Goal: Task Accomplishment & Management: Use online tool/utility

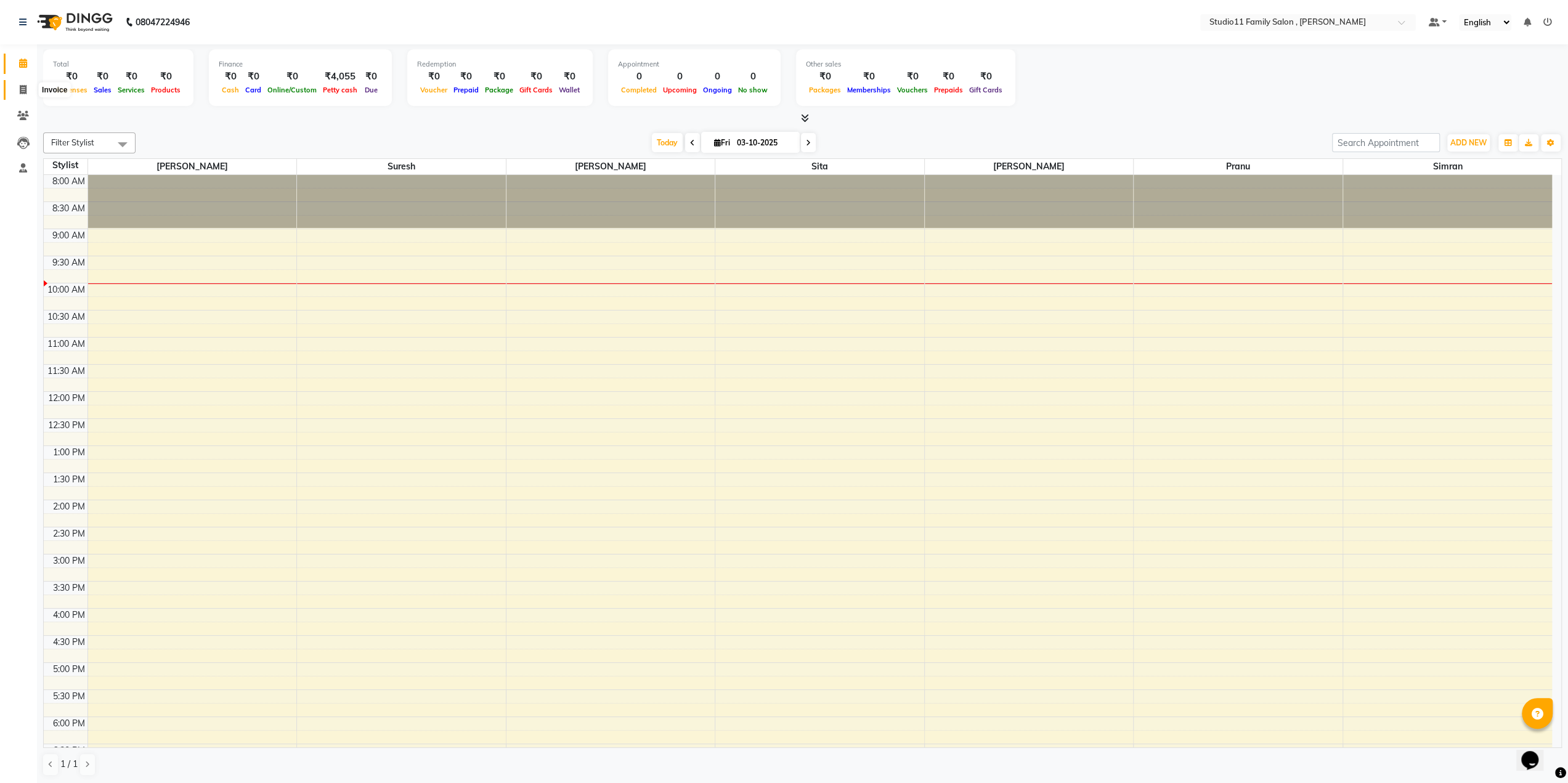
click at [21, 88] on icon at bounding box center [23, 89] width 7 height 9
select select "7303"
select select "service"
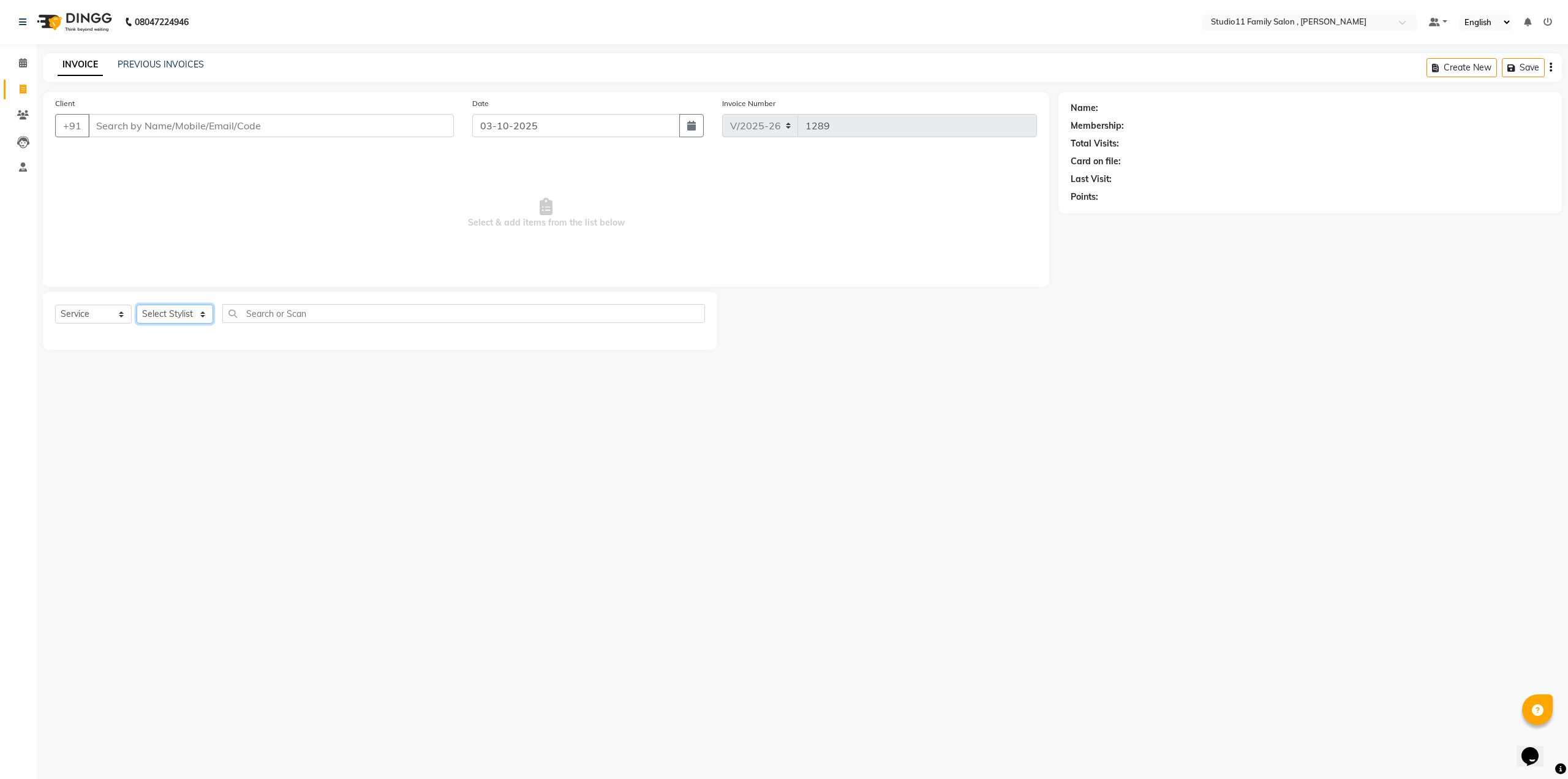
click at [164, 309] on select "Select Stylist Pranu [PERSON_NAME] [PERSON_NAME] [PERSON_NAME] [PERSON_NAME]" at bounding box center [175, 313] width 77 height 19
select select "62940"
click at [136, 305] on select "Select Stylist Pranu [PERSON_NAME] [PERSON_NAME] [PERSON_NAME] [PERSON_NAME]" at bounding box center [175, 313] width 77 height 19
click at [687, 354] on label at bounding box center [691, 357] width 9 height 9
click at [687, 355] on input "checkbox" at bounding box center [691, 359] width 8 height 8
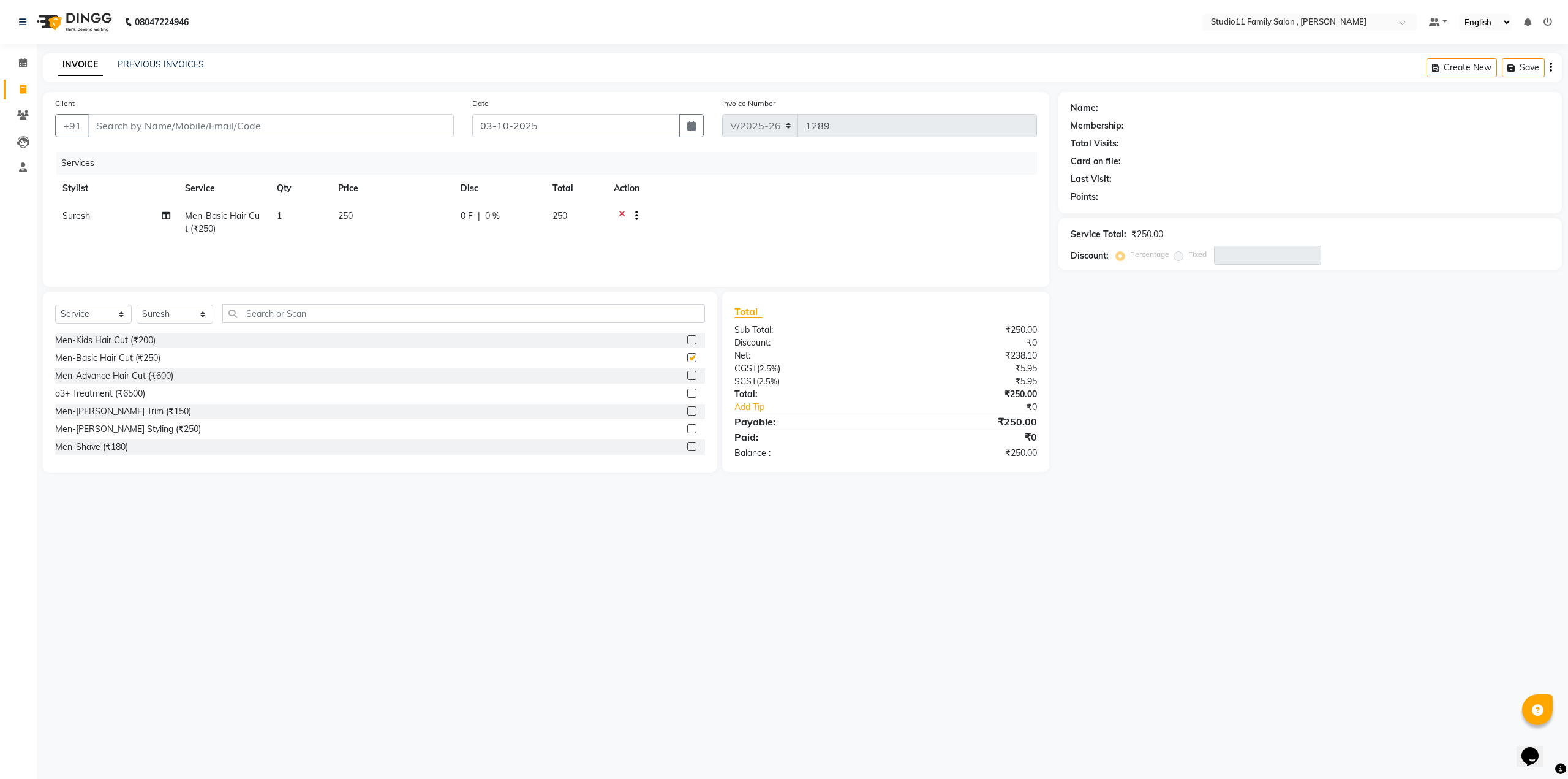
checkbox input "false"
click at [687, 412] on label at bounding box center [691, 411] width 9 height 9
click at [687, 412] on input "checkbox" at bounding box center [691, 412] width 8 height 8
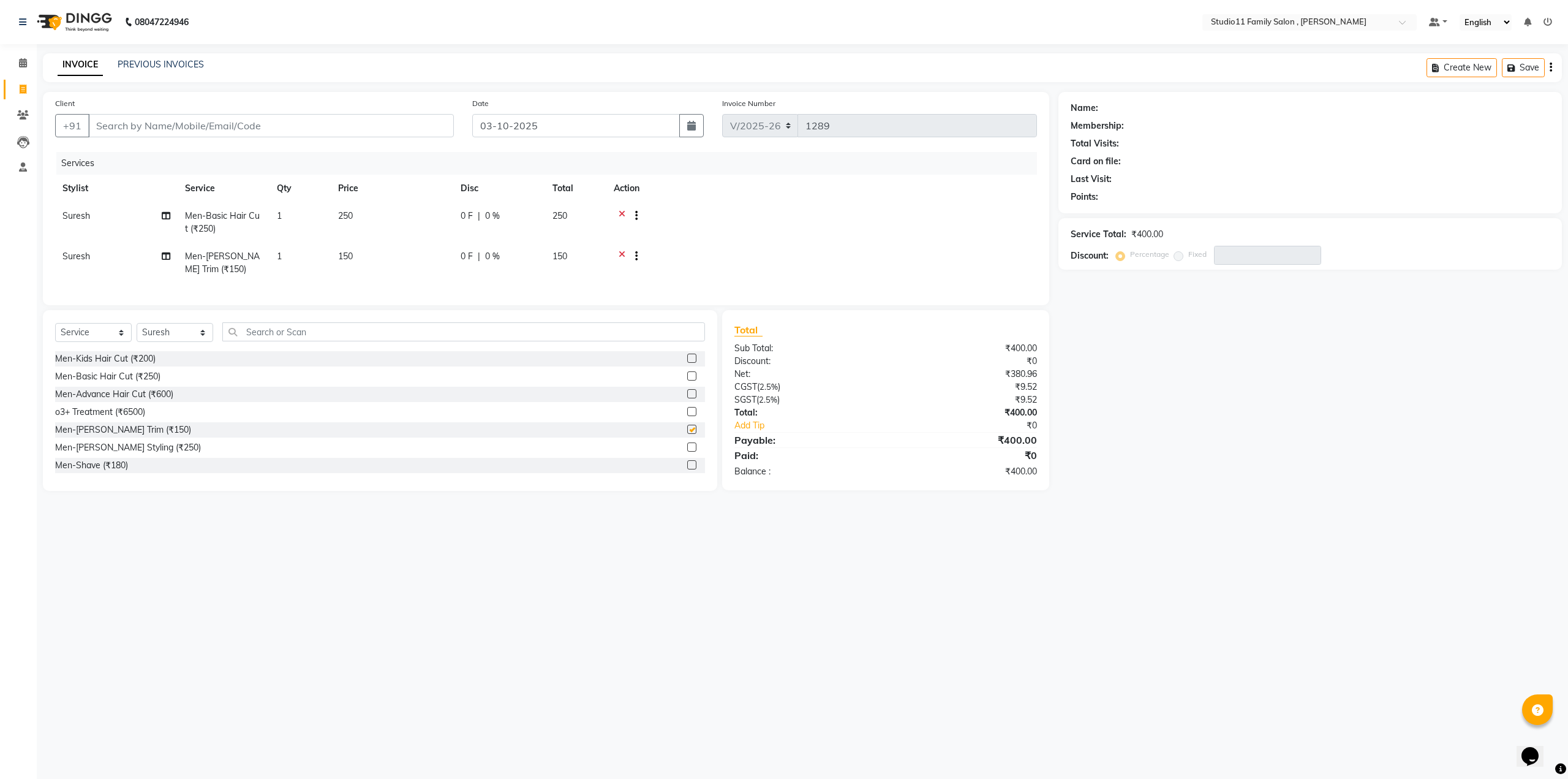
checkbox input "false"
click at [217, 135] on input "Client" at bounding box center [271, 126] width 365 height 24
type input "9"
type input "0"
click at [193, 175] on button "satish 99******15" at bounding box center [142, 174] width 111 height 20
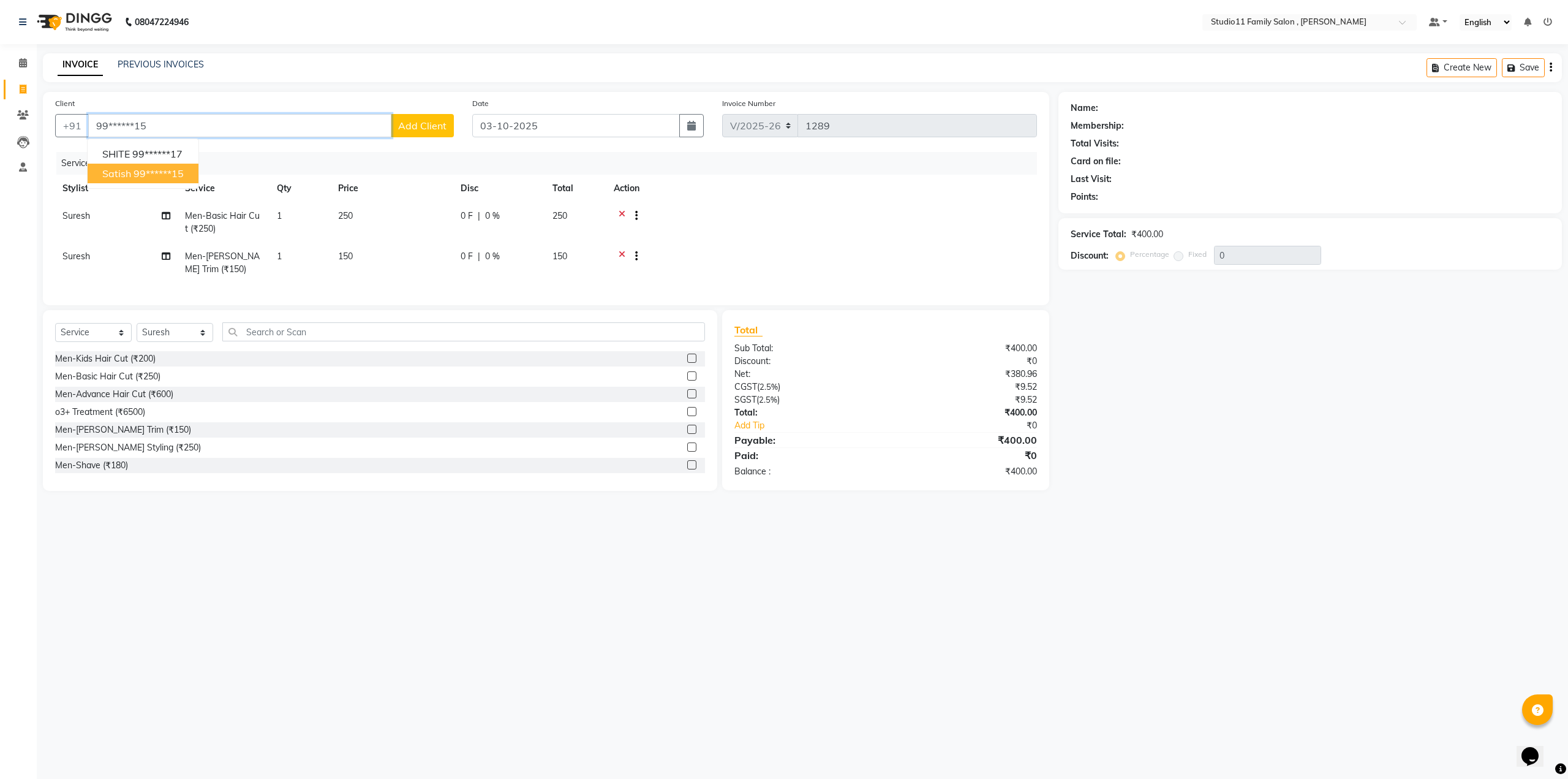
type input "99******15"
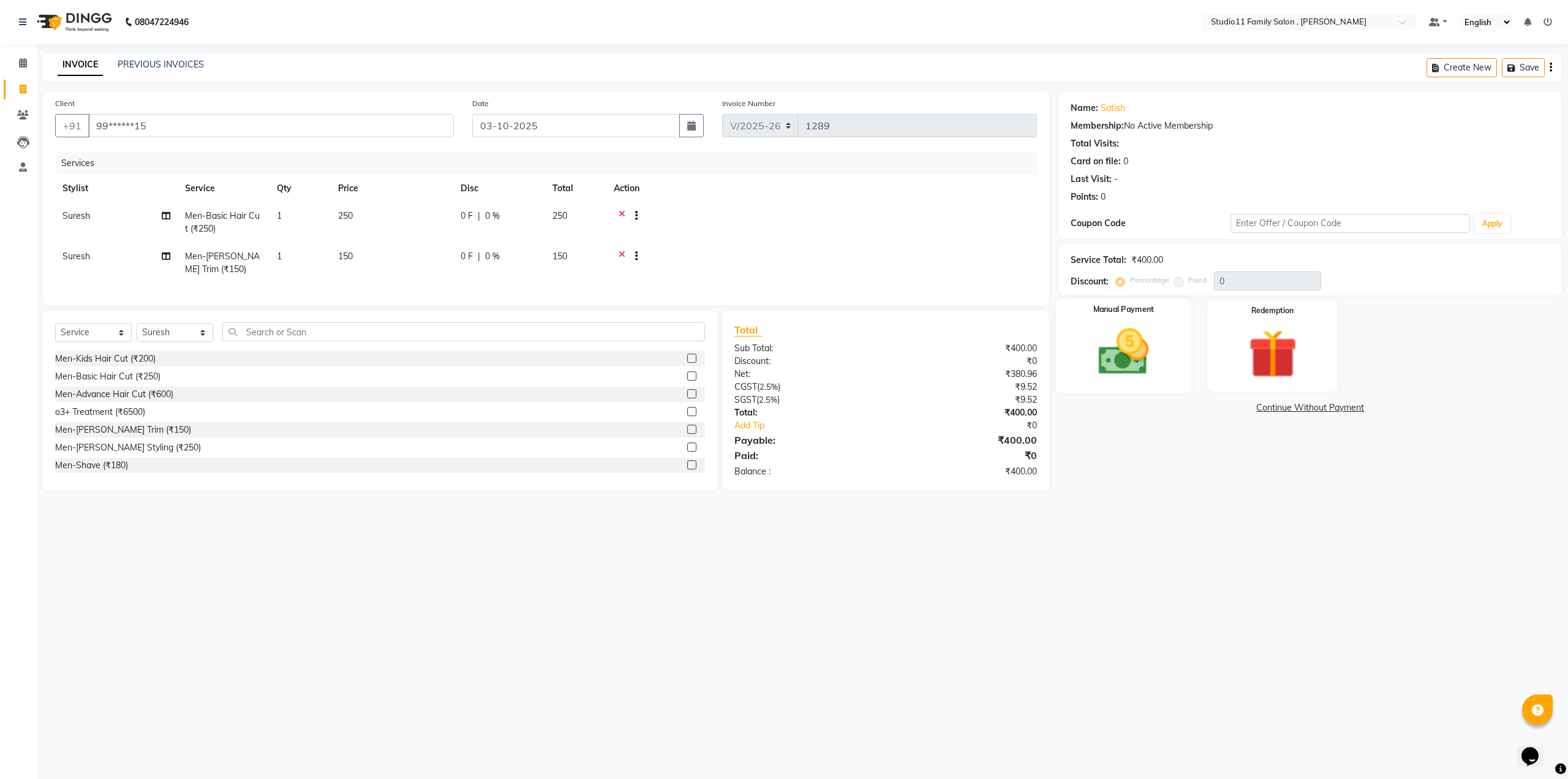
click at [1126, 327] on img at bounding box center [1123, 353] width 82 height 59
click at [1242, 410] on span "Comp" at bounding box center [1247, 409] width 26 height 14
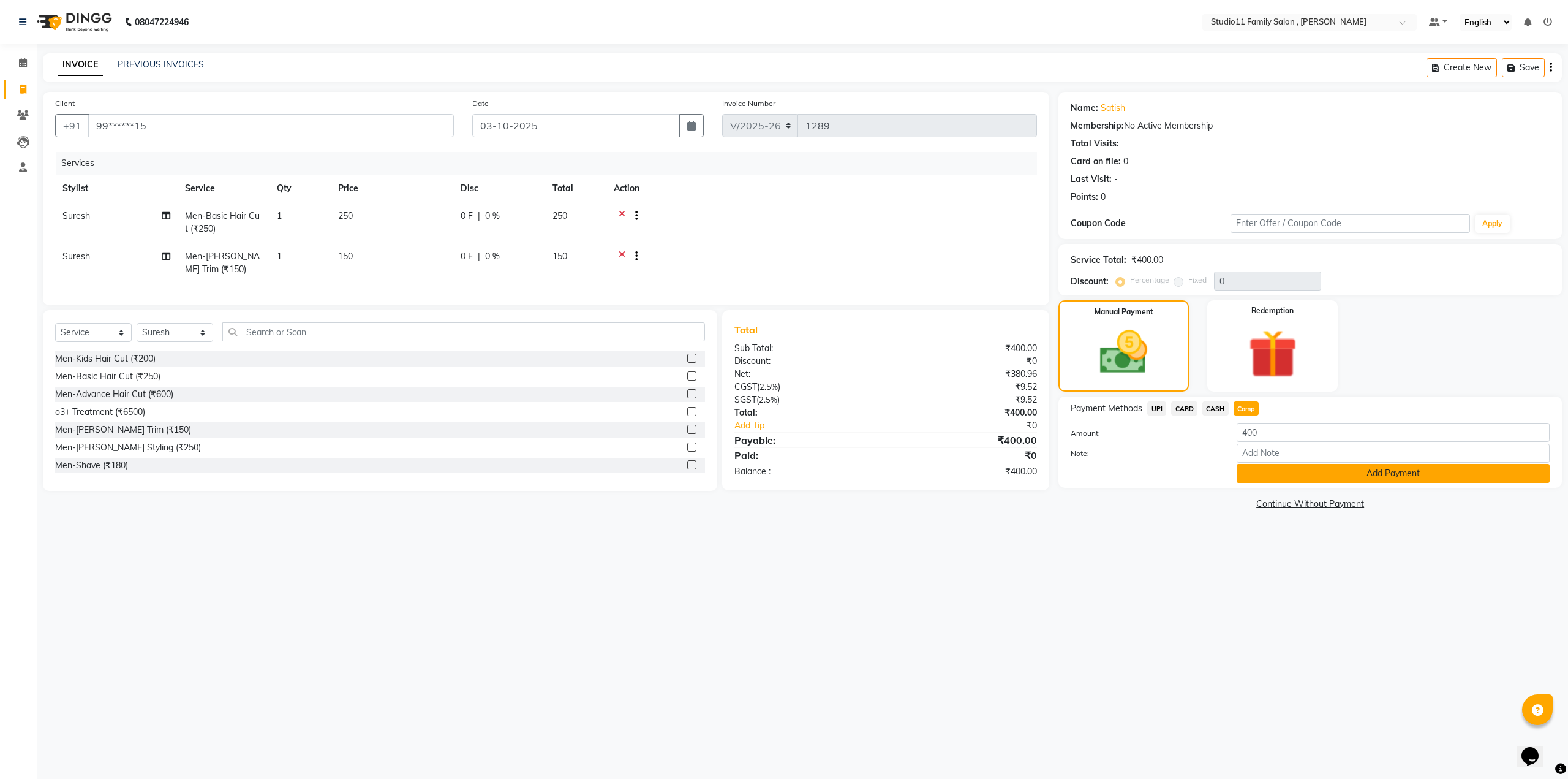
click at [1264, 474] on button "Add Payment" at bounding box center [1393, 473] width 313 height 19
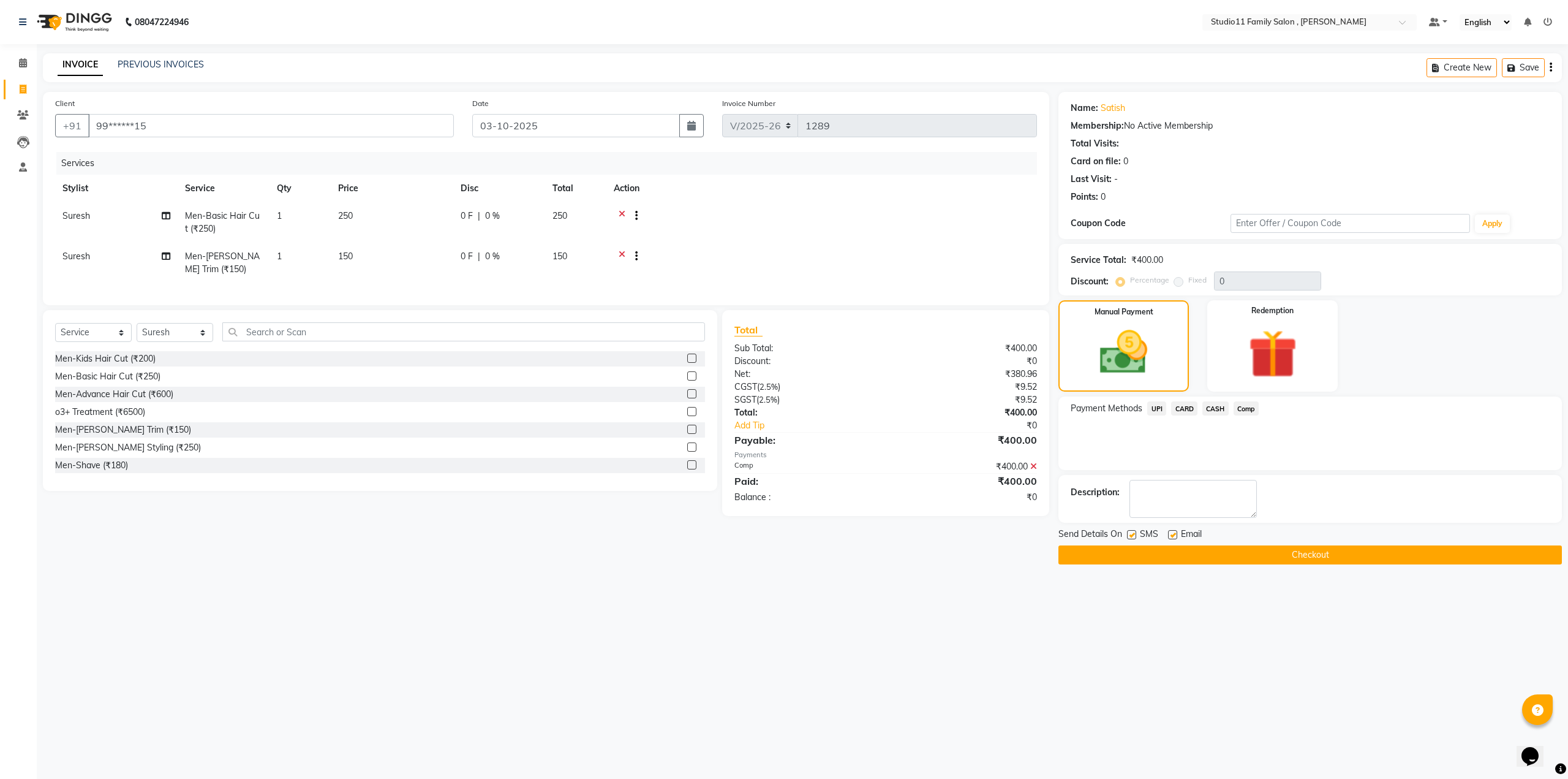
click at [1221, 552] on button "Checkout" at bounding box center [1310, 554] width 504 height 19
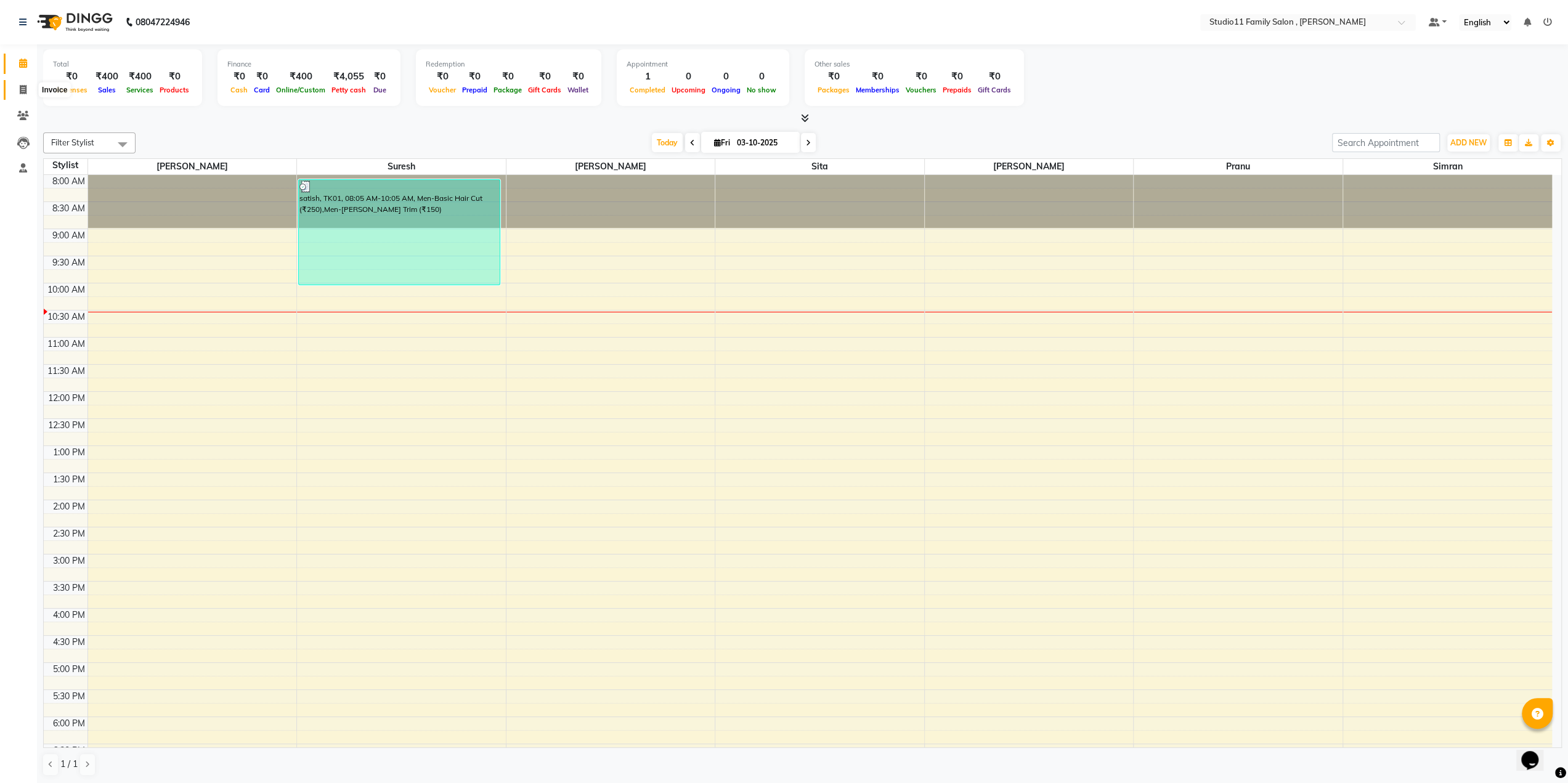
click at [20, 91] on icon at bounding box center [23, 89] width 7 height 9
select select "7303"
select select "service"
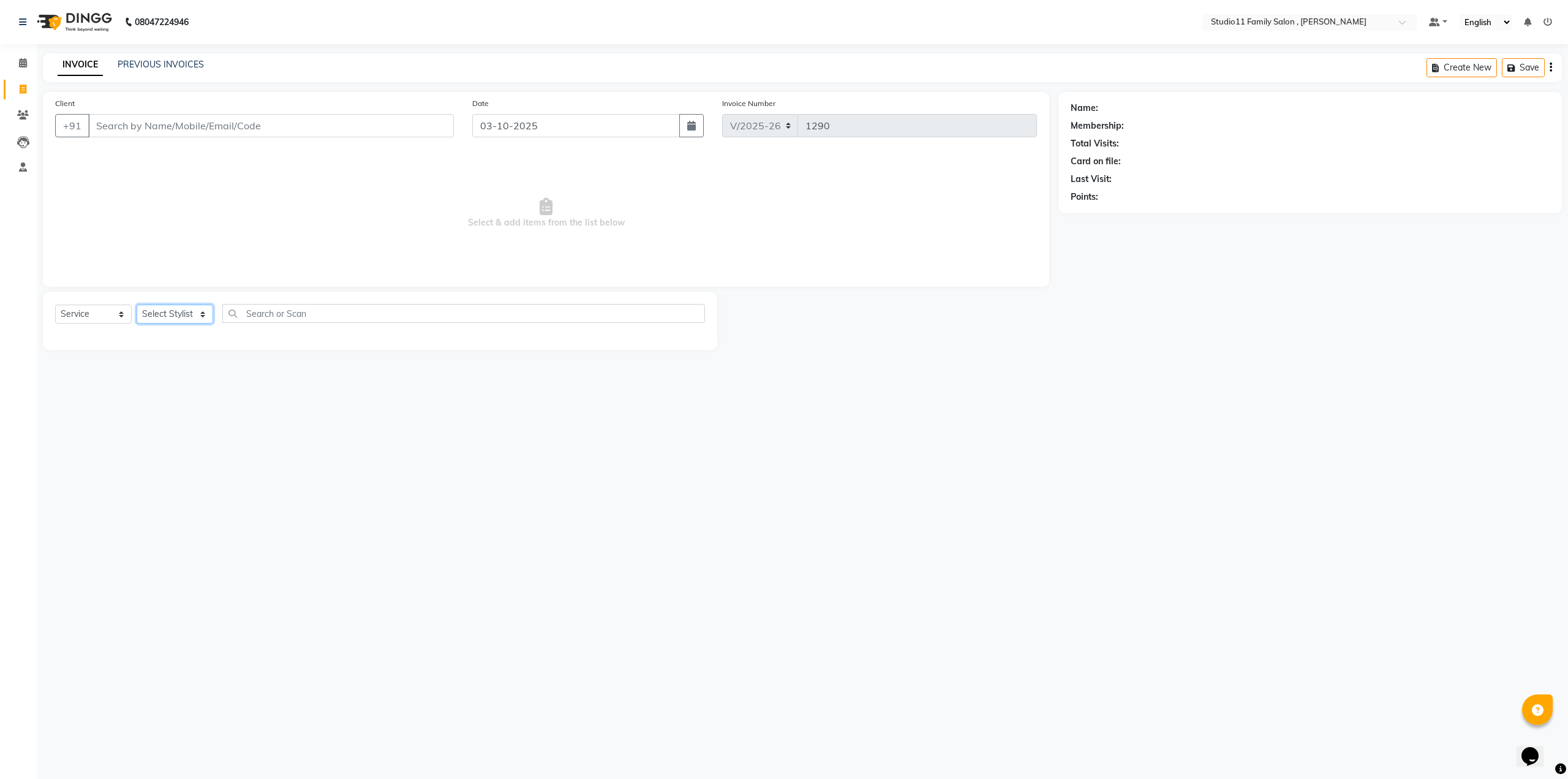
click at [183, 310] on select "Select Stylist Pranu [PERSON_NAME] [PERSON_NAME] [PERSON_NAME] [PERSON_NAME]" at bounding box center [175, 313] width 77 height 19
select select "62940"
click at [136, 305] on select "Select Stylist Pranu [PERSON_NAME] [PERSON_NAME] [PERSON_NAME] [PERSON_NAME]" at bounding box center [175, 313] width 77 height 19
click at [687, 428] on label at bounding box center [691, 428] width 9 height 9
click at [687, 428] on input "checkbox" at bounding box center [691, 429] width 8 height 8
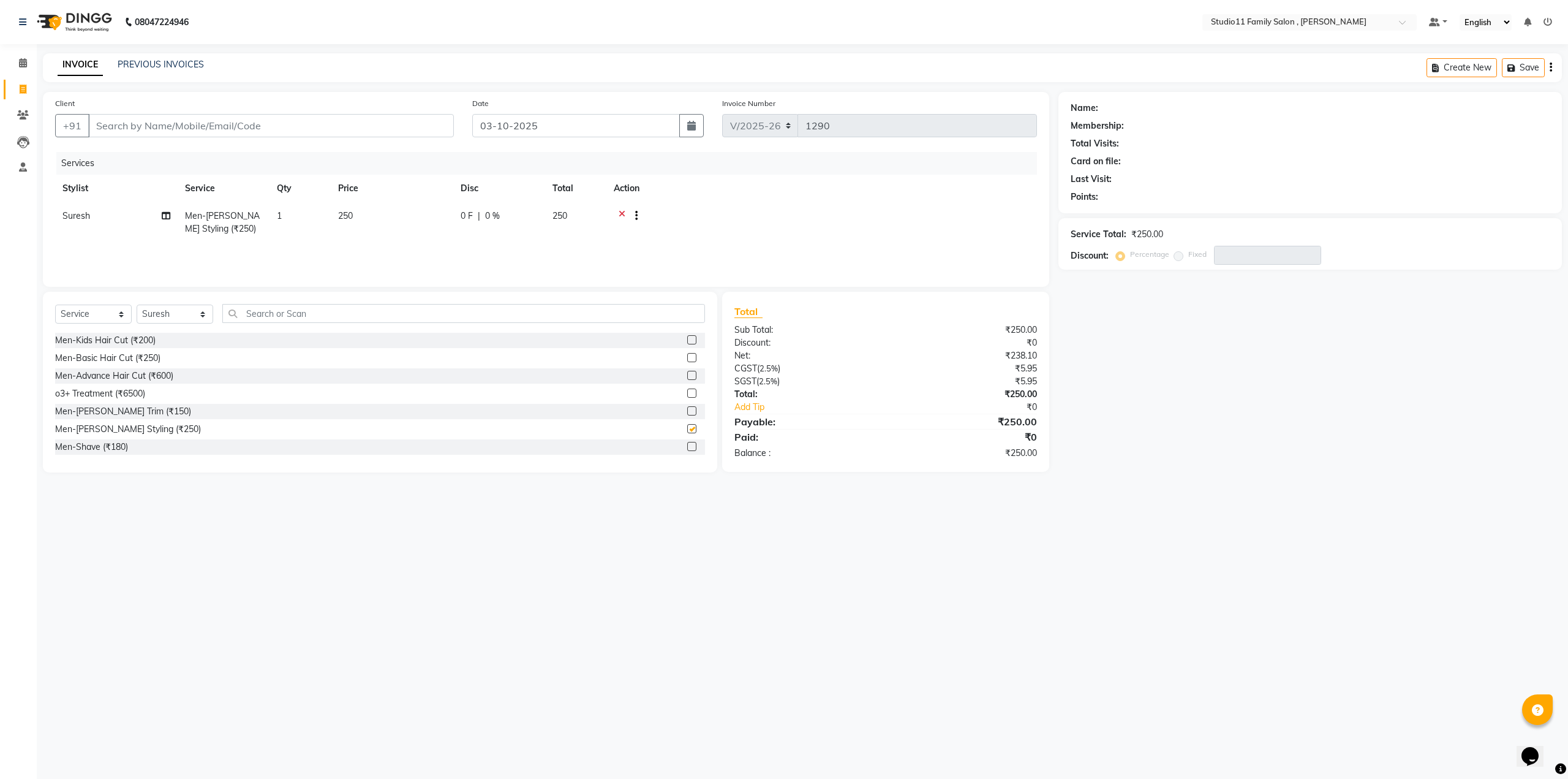
checkbox input "false"
click at [113, 137] on div "Client +91" at bounding box center [254, 122] width 417 height 50
click at [114, 130] on input "Client" at bounding box center [271, 126] width 365 height 24
type input "7"
type input "0"
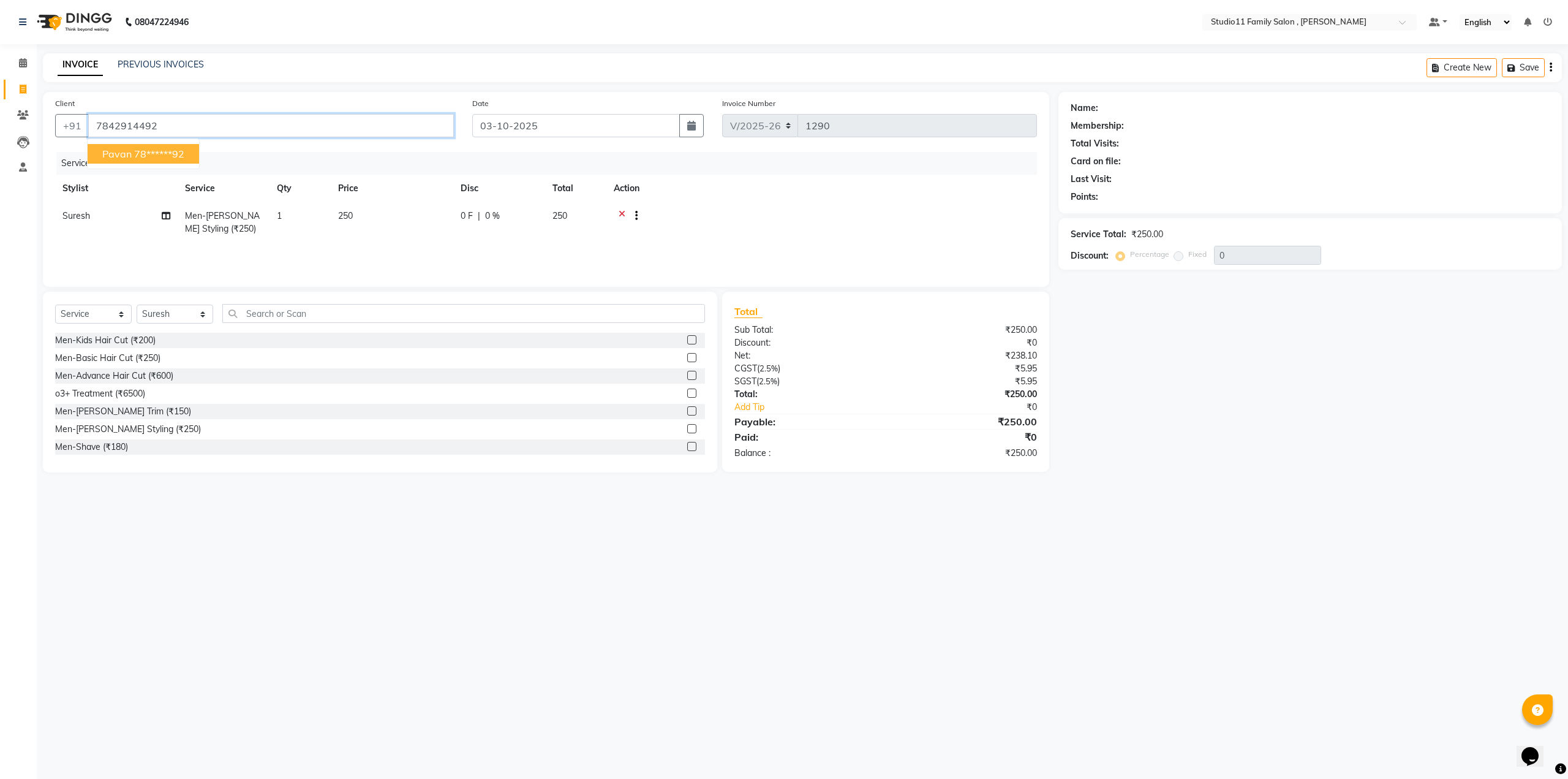
type input "7842914492"
select select "1: Object"
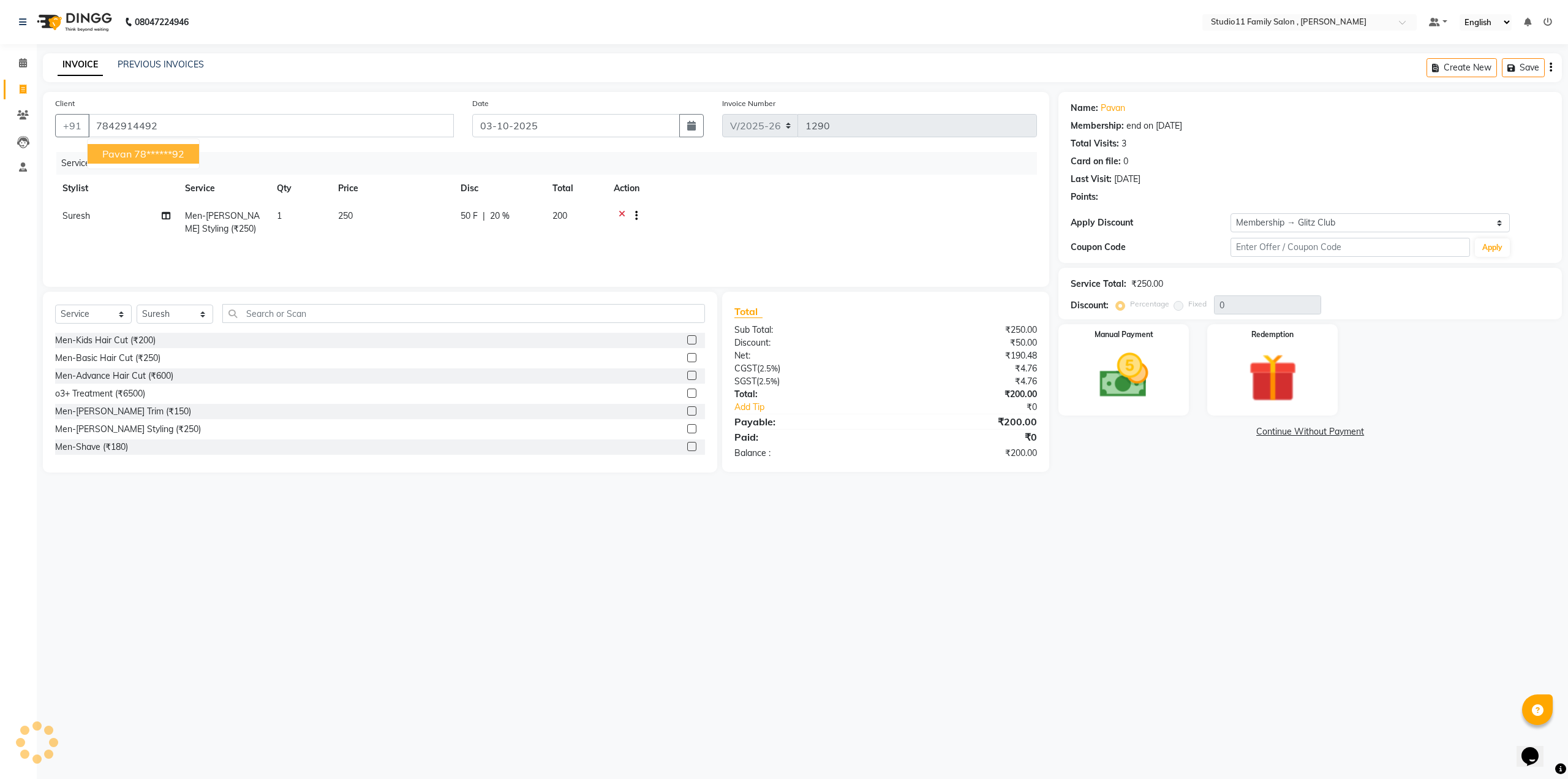
type input "20"
click at [123, 152] on span "Pavan" at bounding box center [117, 153] width 29 height 12
type input "78******92"
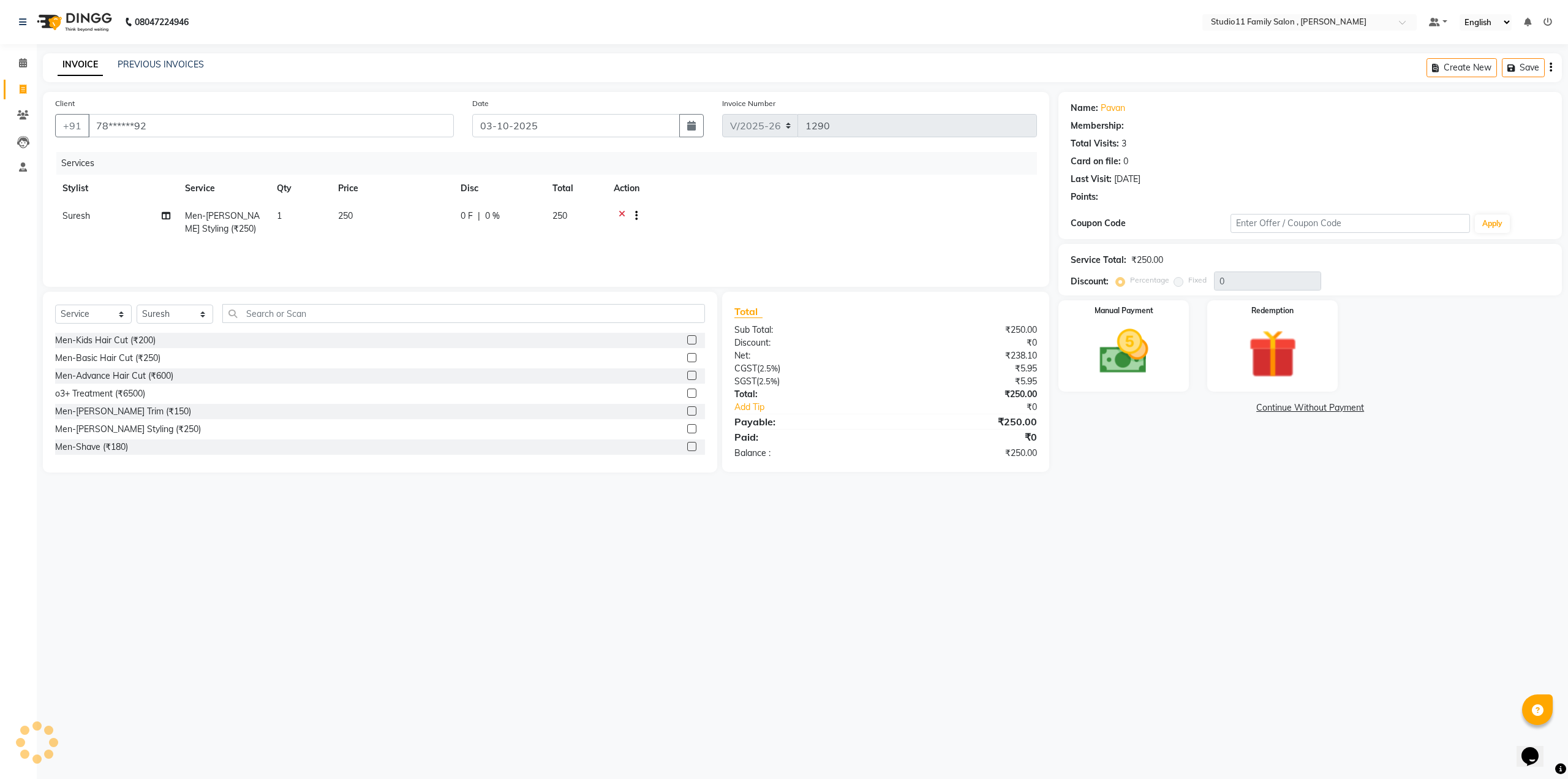
type input "20"
select select "1: Object"
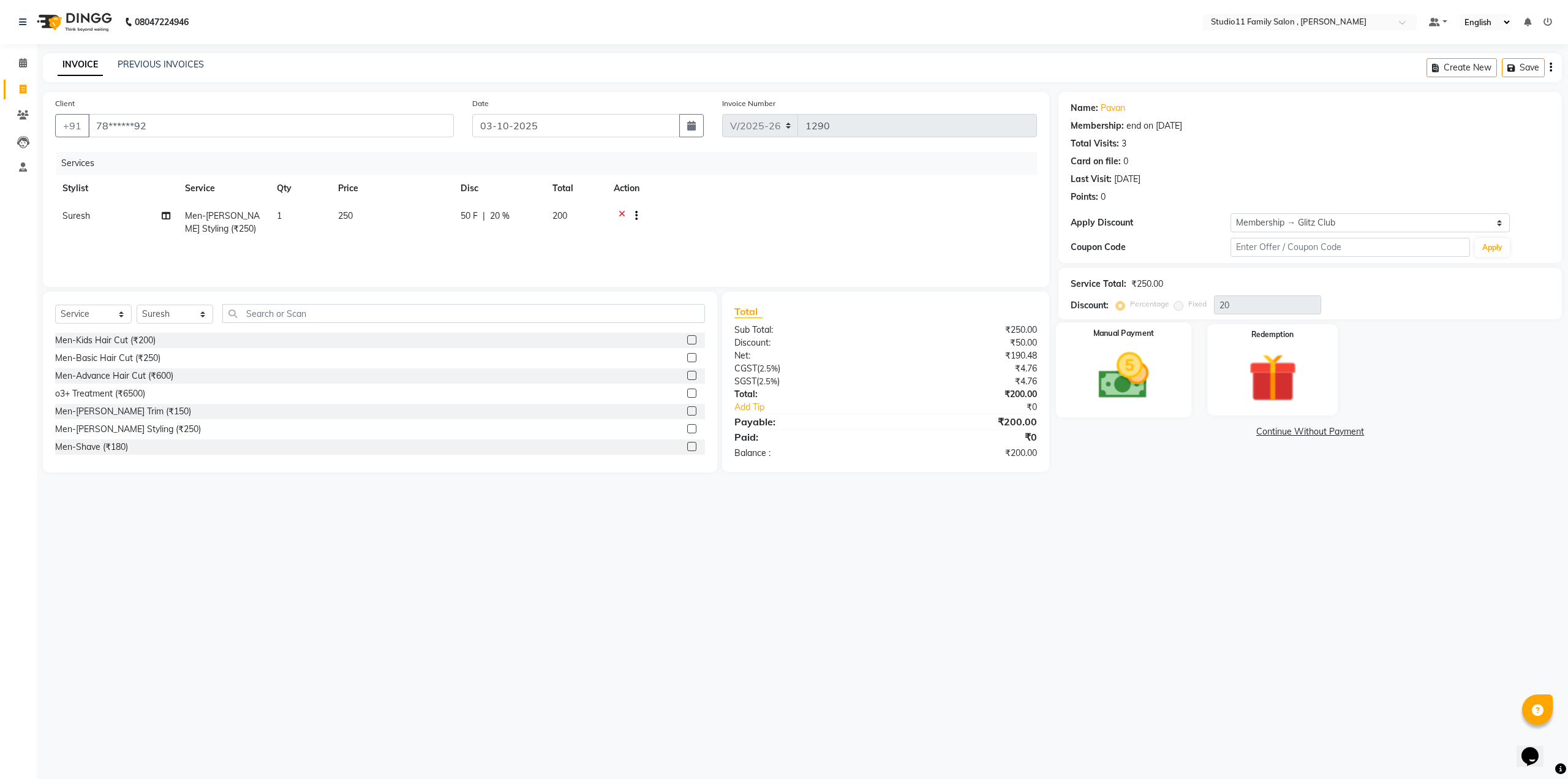
click at [1121, 360] on img at bounding box center [1123, 376] width 82 height 59
click at [1251, 433] on span "Comp" at bounding box center [1247, 432] width 26 height 14
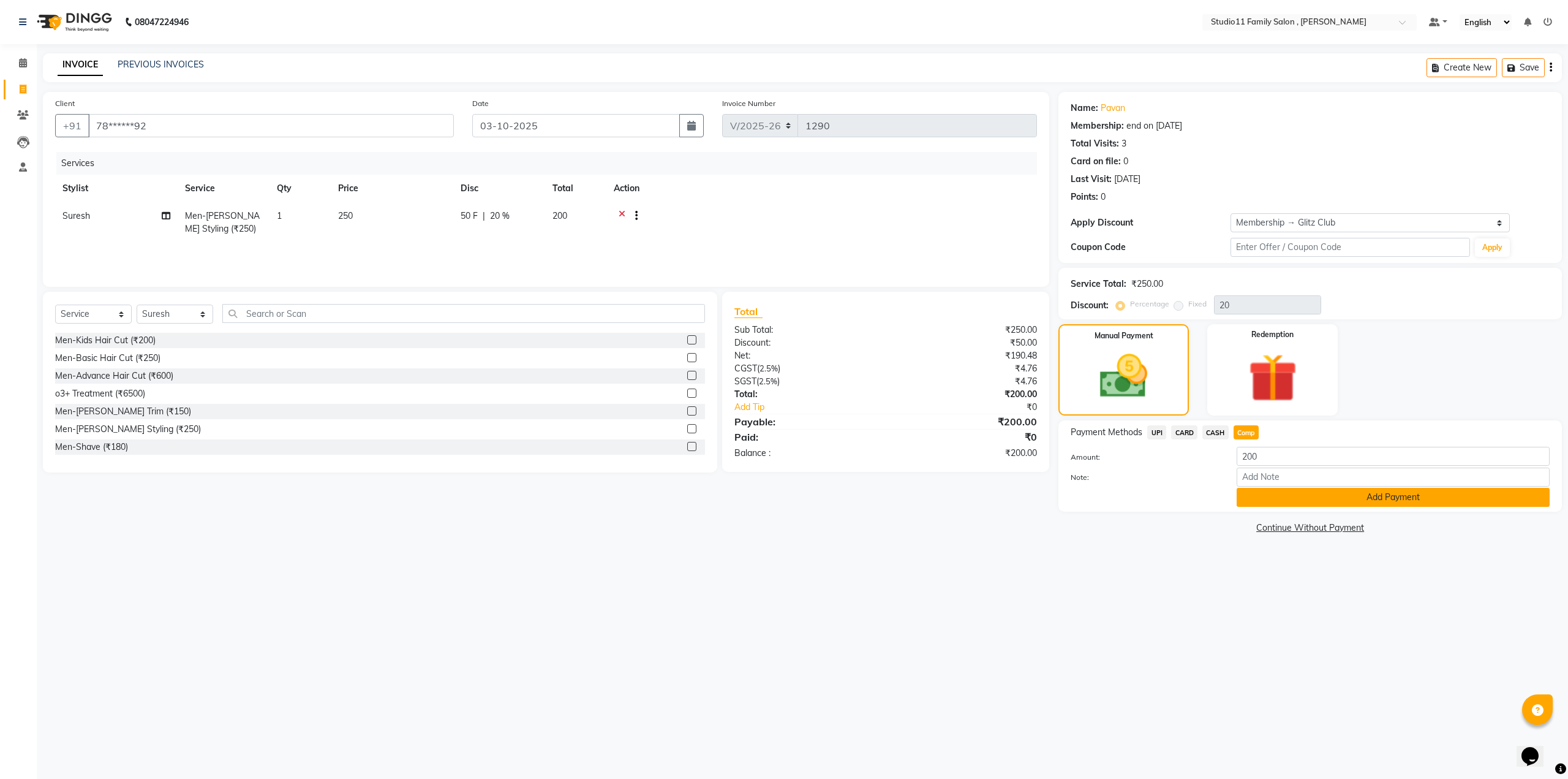
click at [1258, 494] on button "Add Payment" at bounding box center [1393, 497] width 313 height 19
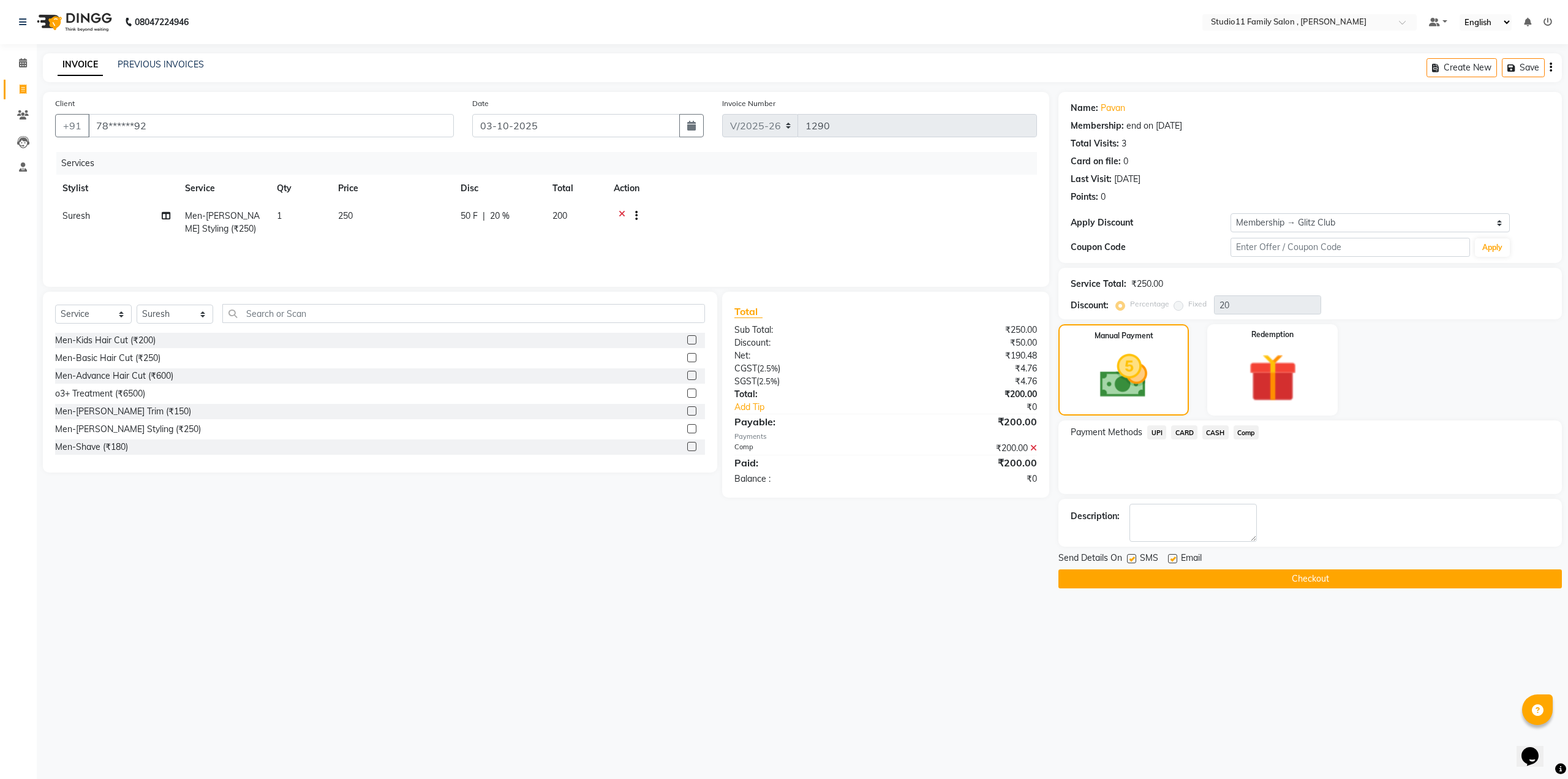
click at [1240, 571] on button "Checkout" at bounding box center [1310, 579] width 504 height 19
